Goal: Information Seeking & Learning: Learn about a topic

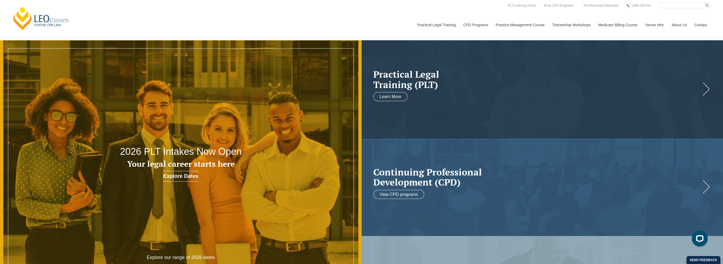
click at [33, 21] on link "[PERSON_NAME] Centre for Law" at bounding box center [41, 18] width 59 height 25
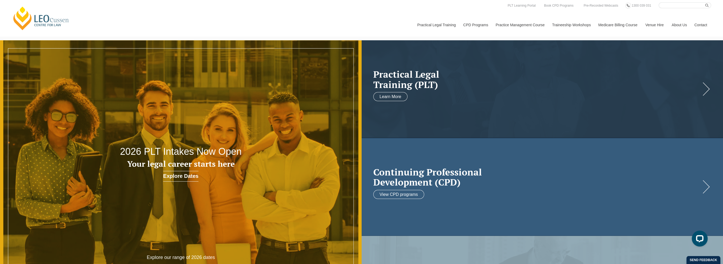
click at [578, 171] on h2 "Continuing Professional Development (CPD)" at bounding box center [537, 177] width 328 height 20
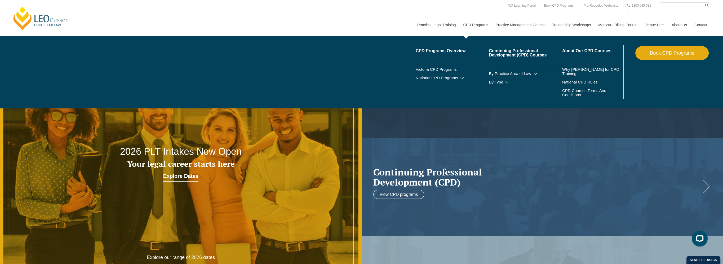
click at [479, 24] on link "CPD Programs" at bounding box center [475, 25] width 32 height 23
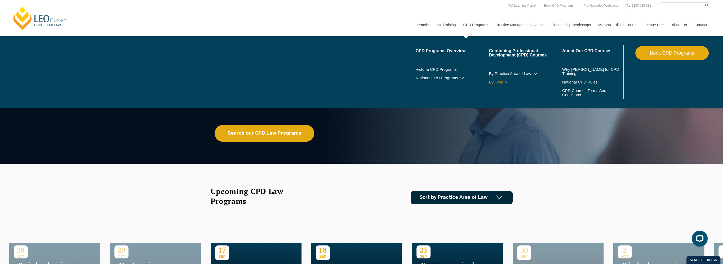
click at [507, 80] on link "By Type" at bounding box center [525, 82] width 73 height 4
click at [534, 73] on icon at bounding box center [535, 74] width 5 height 4
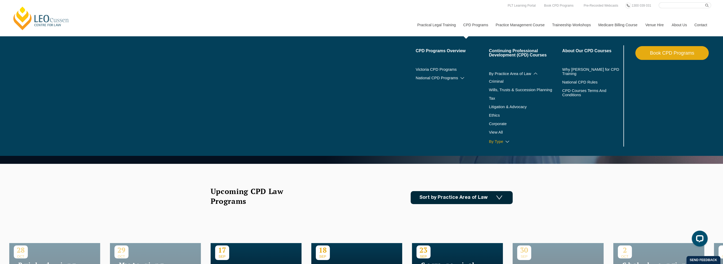
click at [498, 142] on link "By Type" at bounding box center [525, 141] width 73 height 4
click at [506, 142] on icon at bounding box center [507, 142] width 5 height 4
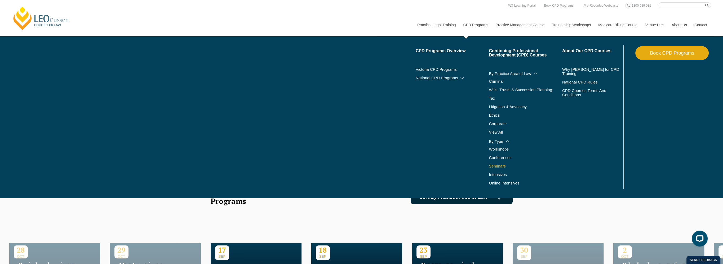
click at [496, 167] on link "Seminars" at bounding box center [519, 166] width 60 height 4
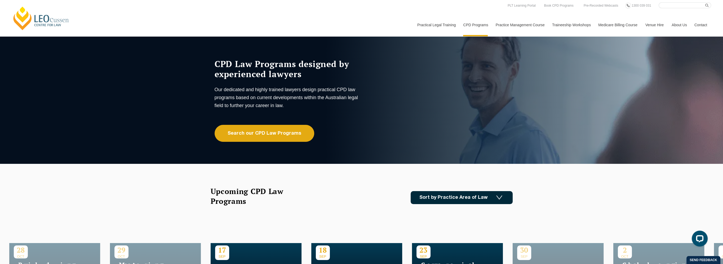
click at [679, 6] on input "Search here" at bounding box center [685, 5] width 52 height 6
type input "victims of crime"
click at [706, 5] on icon "submit" at bounding box center [706, 5] width 3 height 3
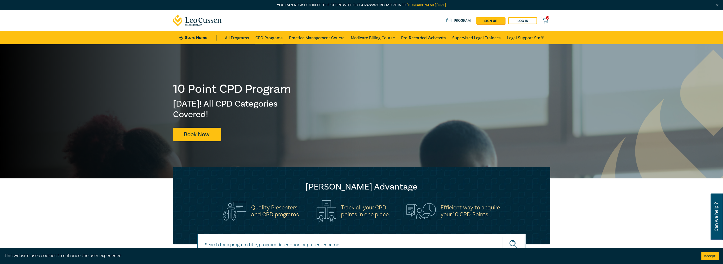
click at [259, 37] on link "CPD Programs" at bounding box center [268, 37] width 27 height 13
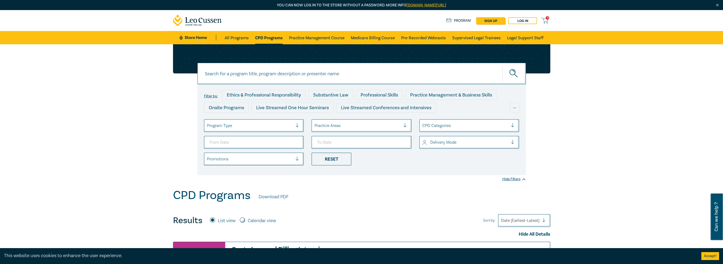
click at [405, 125] on div at bounding box center [407, 125] width 8 height 5
type input "victims of crime"
click at [296, 142] on input "From Date" at bounding box center [254, 142] width 100 height 13
type input "2024-11-04"
click at [297, 122] on div at bounding box center [299, 126] width 8 height 12
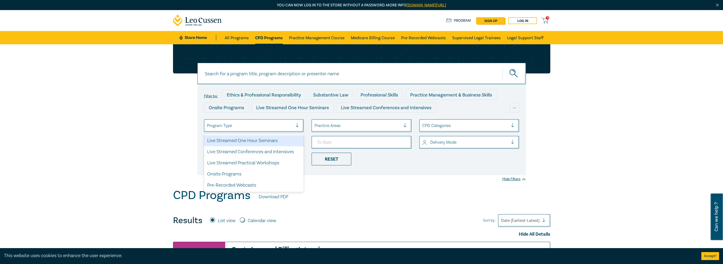
click at [272, 140] on div "Live Streamed One Hour Seminars" at bounding box center [254, 140] width 100 height 11
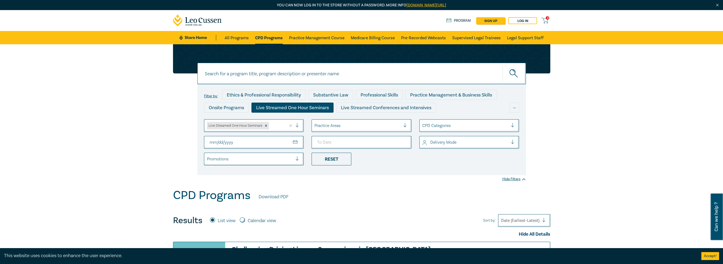
click at [367, 73] on input at bounding box center [361, 73] width 329 height 21
type input "victims of crime"
click at [515, 72] on circle "submit" at bounding box center [513, 72] width 6 height 6
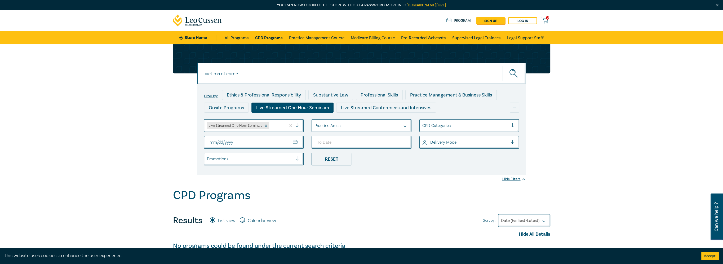
click at [545, 220] on div at bounding box center [546, 220] width 8 height 5
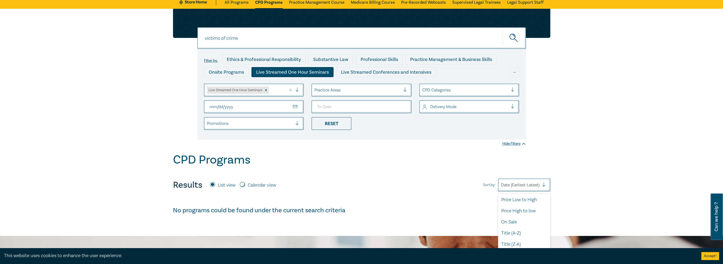
scroll to position [47, 0]
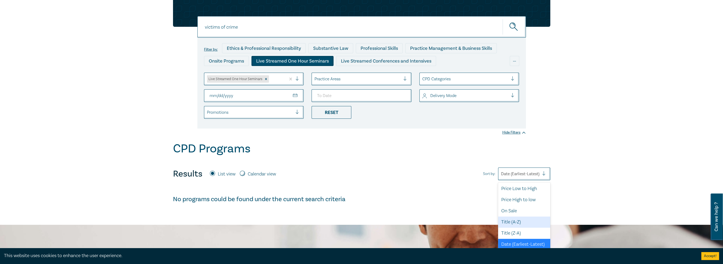
click at [585, 193] on div "victims of crime victims of crime Filter by: Ethics & Professional Responsibili…" at bounding box center [361, 111] width 723 height 227
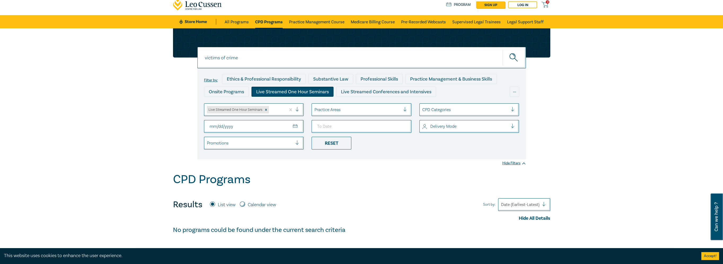
scroll to position [0, 0]
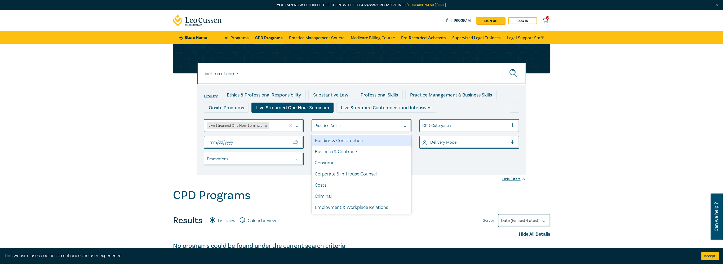
click at [407, 125] on div at bounding box center [407, 125] width 8 height 5
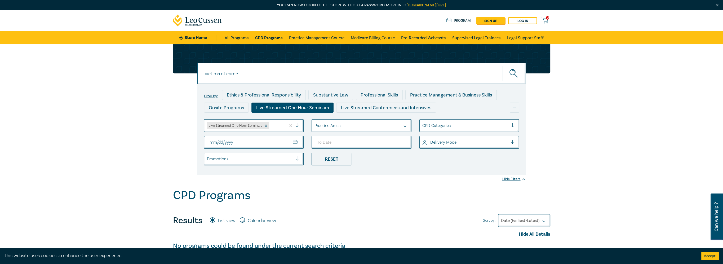
click at [296, 142] on input "2024-11-04" at bounding box center [254, 142] width 100 height 13
drag, startPoint x: 408, startPoint y: 203, endPoint x: 419, endPoint y: 202, distance: 12.0
click at [408, 203] on div "CPD Programs" at bounding box center [361, 196] width 377 height 16
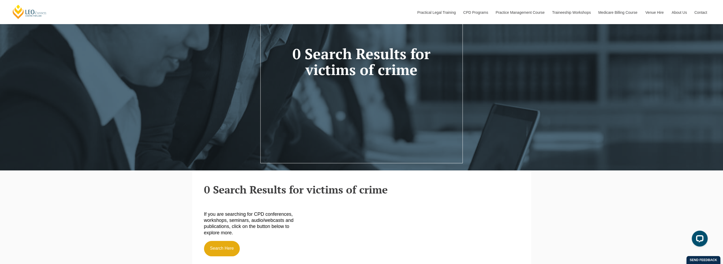
scroll to position [159, 0]
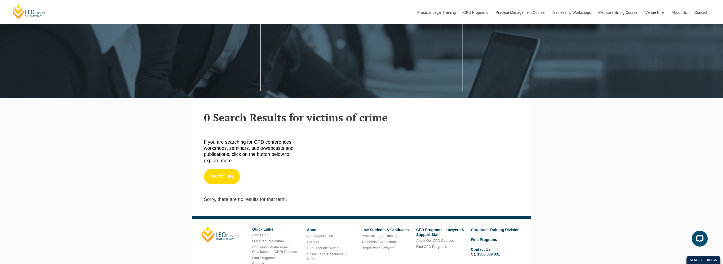
click at [218, 174] on link "Search Here" at bounding box center [222, 176] width 36 height 15
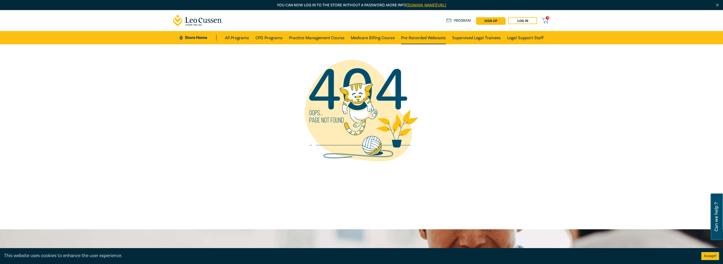
click at [423, 38] on link "Pre-Recorded Webcasts" at bounding box center [423, 37] width 45 height 13
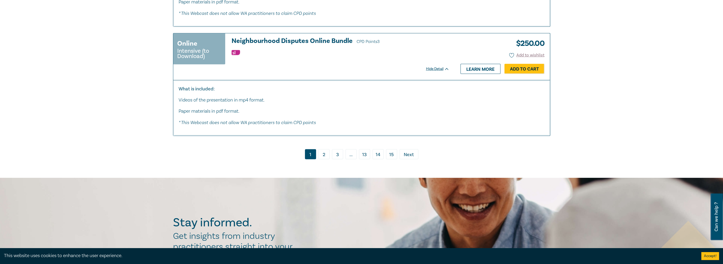
scroll to position [2888, 0]
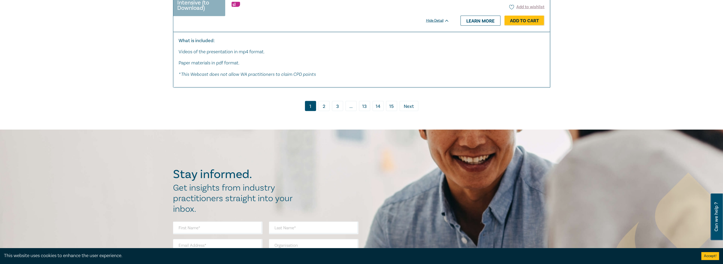
click at [325, 110] on link "2" at bounding box center [324, 106] width 11 height 10
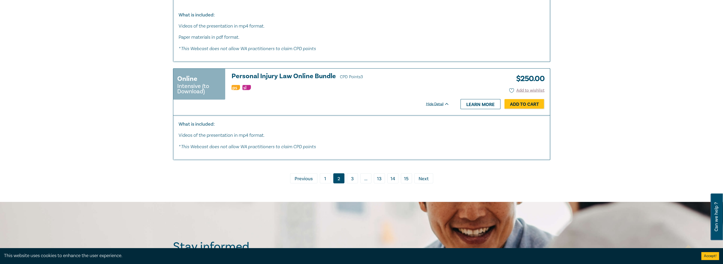
scroll to position [2305, 0]
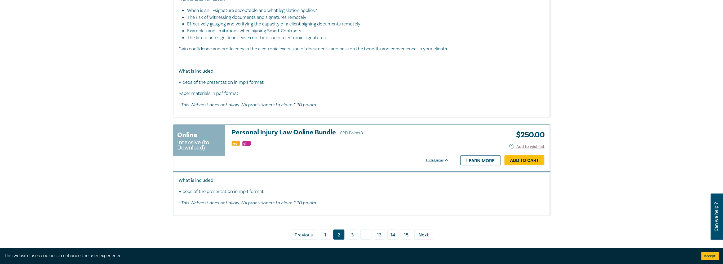
click at [350, 229] on link "3" at bounding box center [352, 234] width 11 height 10
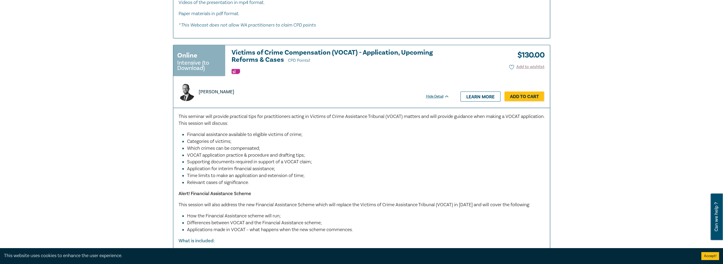
scroll to position [821, 0]
click at [483, 96] on link "Learn more" at bounding box center [481, 97] width 40 height 10
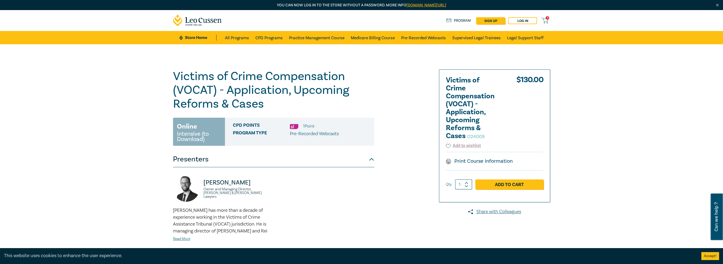
scroll to position [132, 0]
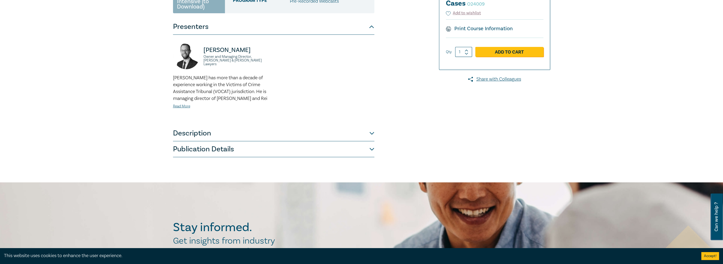
click at [371, 147] on button "Publication Details" at bounding box center [273, 149] width 201 height 16
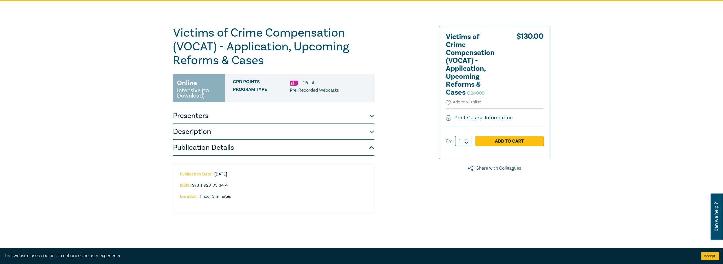
scroll to position [0, 0]
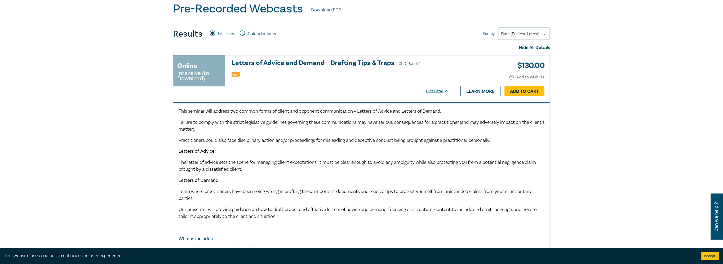
scroll to position [11, 0]
